Goal: Information Seeking & Learning: Learn about a topic

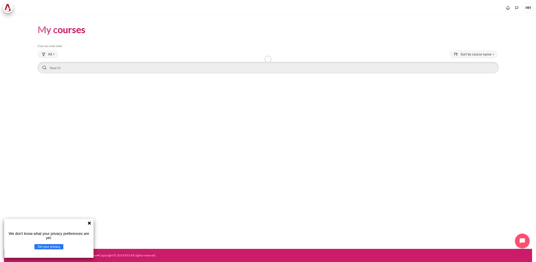
click at [89, 223] on icon at bounding box center [89, 222] width 3 height 3
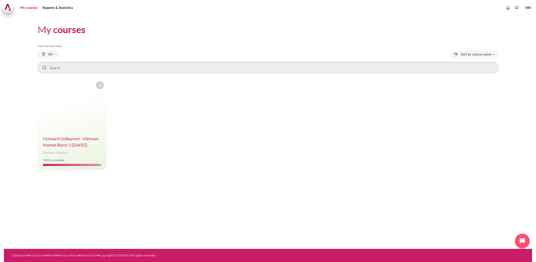
click at [89, 142] on span "Outward GoBeyond - Vietnam Market Batch 2 ([DATE])" at bounding box center [70, 141] width 55 height 11
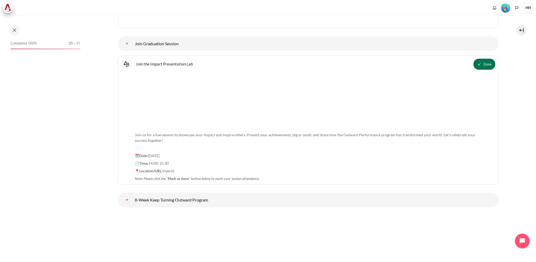
scroll to position [7132, 0]
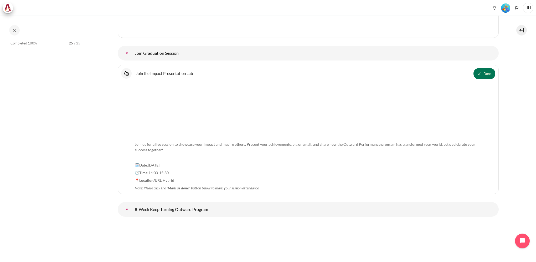
click at [55, 46] on div "Completed 100% 25 / 25" at bounding box center [46, 44] width 70 height 9
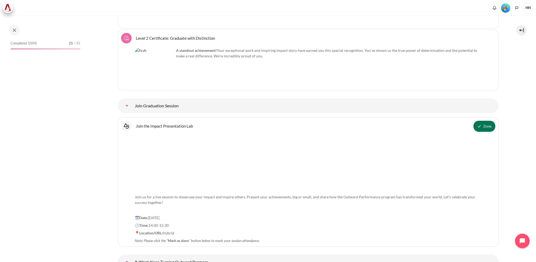
click at [132, 100] on link "Join Graduation Session" at bounding box center [127, 105] width 11 height 11
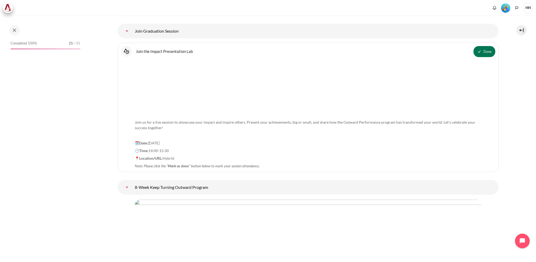
click at [164, 49] on link "Join the Impact Presentation Lab Interactive Content" at bounding box center [164, 51] width 57 height 5
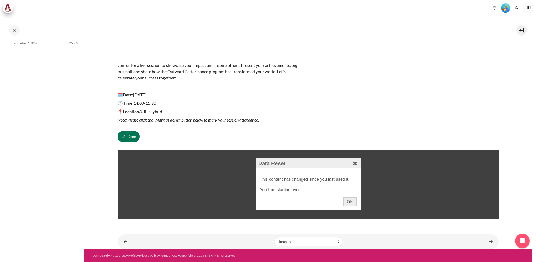
scroll to position [30, 0]
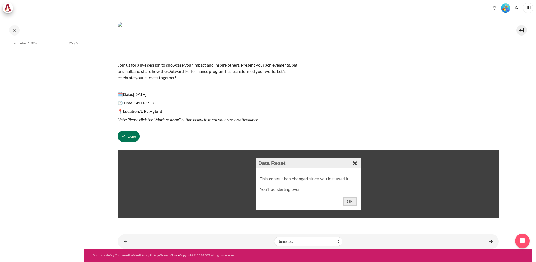
click at [355, 163] on div "Close" at bounding box center [355, 162] width 9 height 9
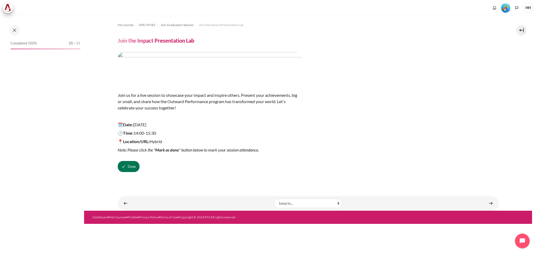
scroll to position [0, 0]
click at [490, 202] on link "Content" at bounding box center [491, 203] width 11 height 10
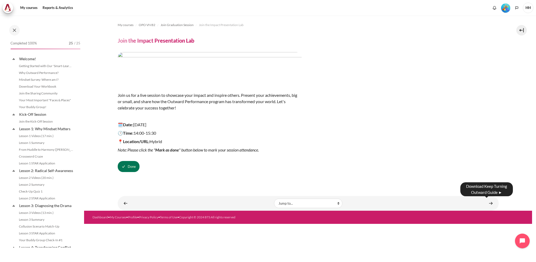
scroll to position [541, 0]
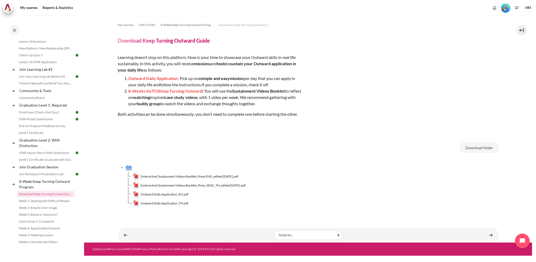
scroll to position [541, 0]
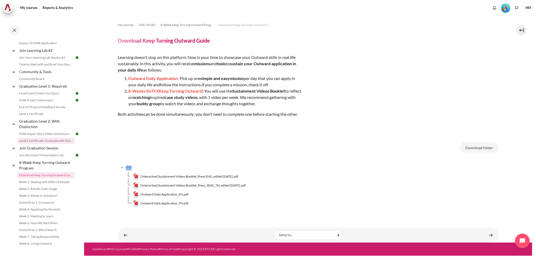
click at [43, 140] on link "Level 2 Certificate: Graduate with Distinction" at bounding box center [45, 141] width 57 height 6
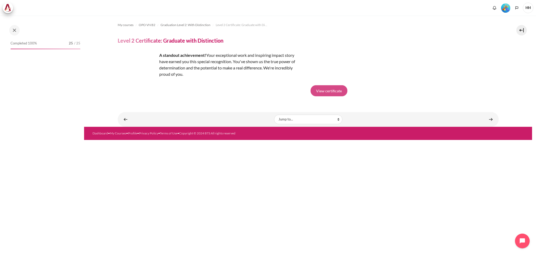
click at [326, 90] on link "View certificate" at bounding box center [329, 90] width 37 height 11
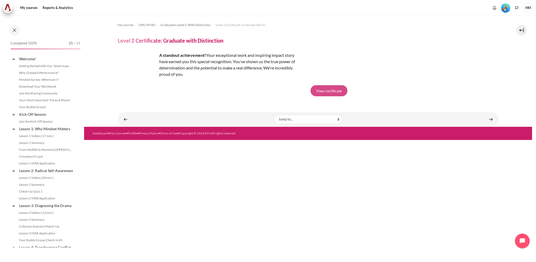
scroll to position [538, 0]
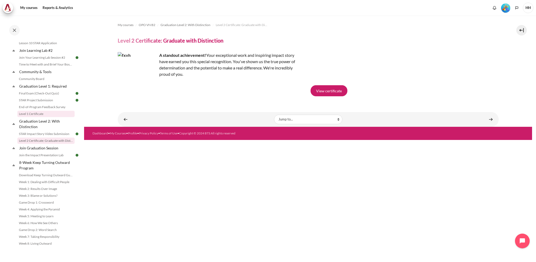
click at [38, 117] on link "Level 1 Certificate" at bounding box center [45, 114] width 57 height 6
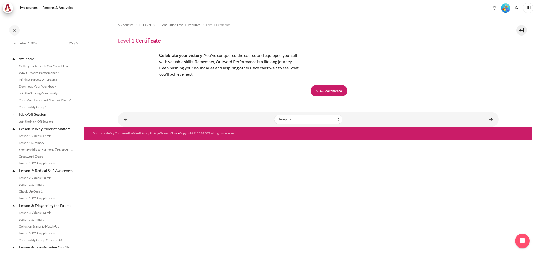
scroll to position [511, 0]
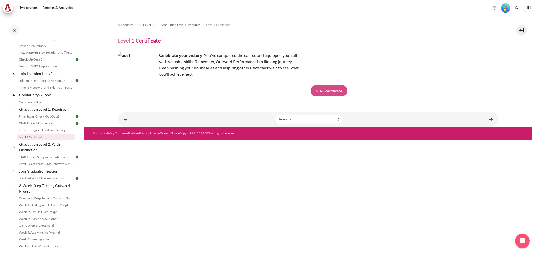
click at [343, 92] on link "View certificate" at bounding box center [329, 90] width 37 height 11
